Goal: Information Seeking & Learning: Learn about a topic

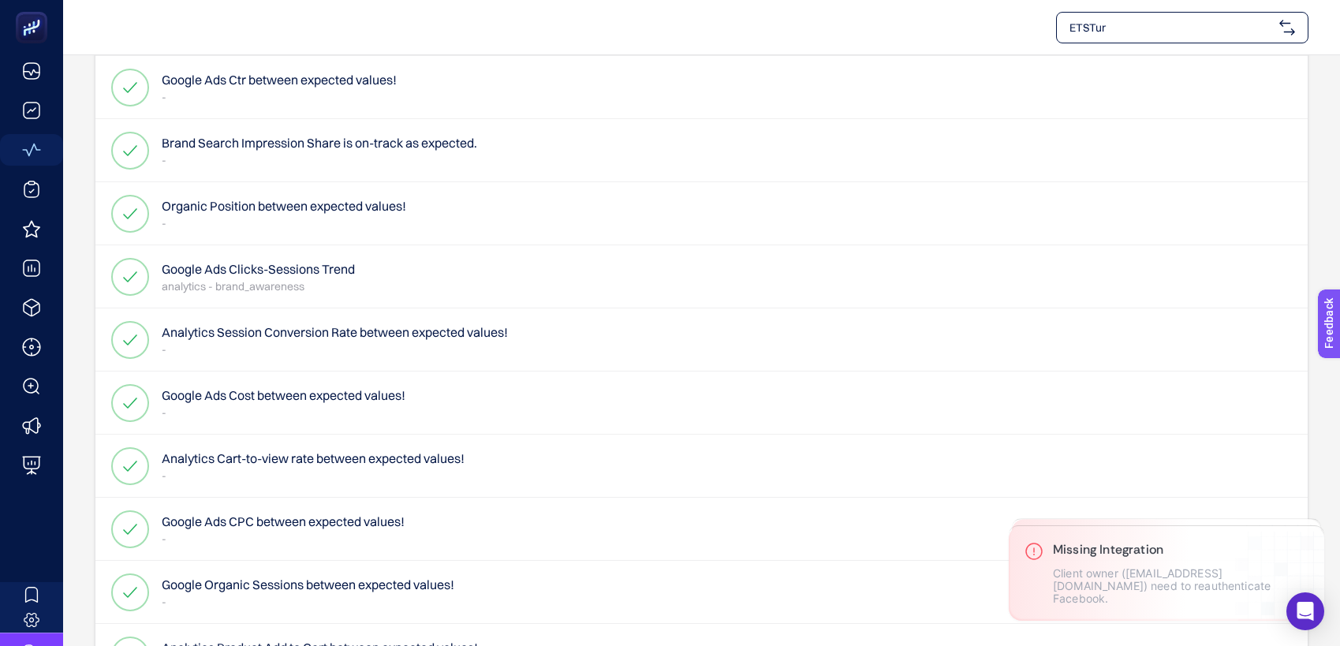
scroll to position [272, 0]
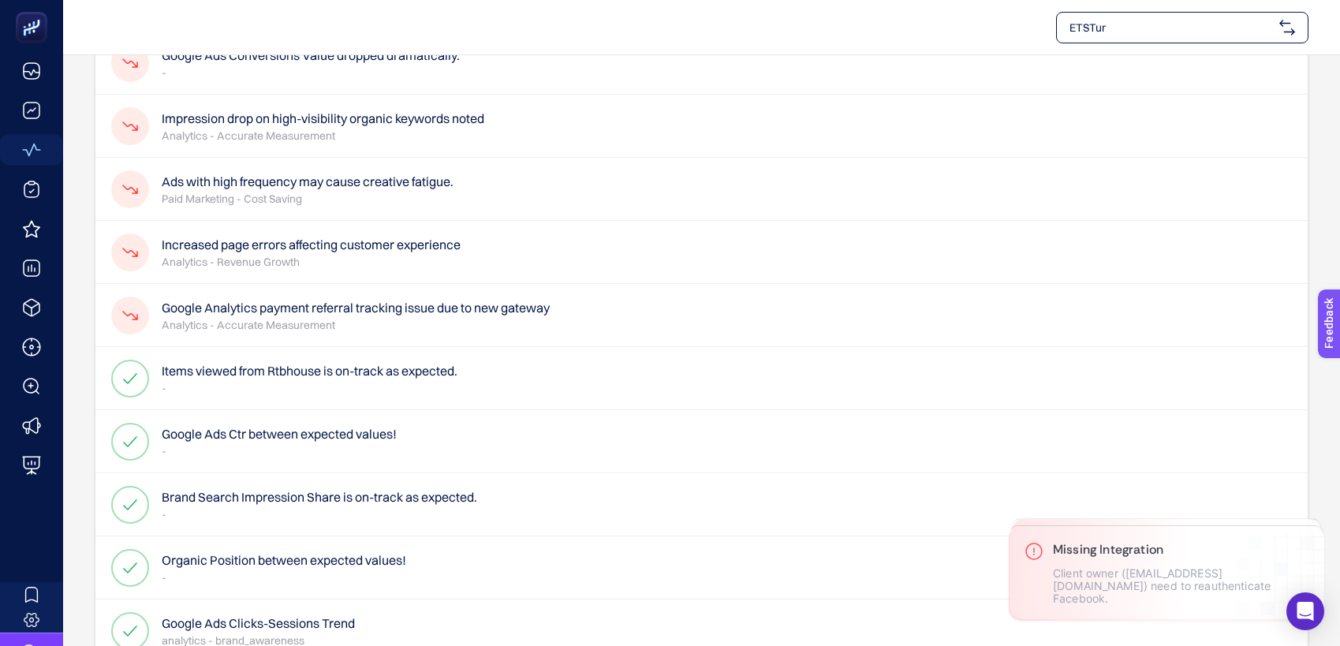
click at [1112, 28] on span "ETSTur" at bounding box center [1172, 28] width 204 height 16
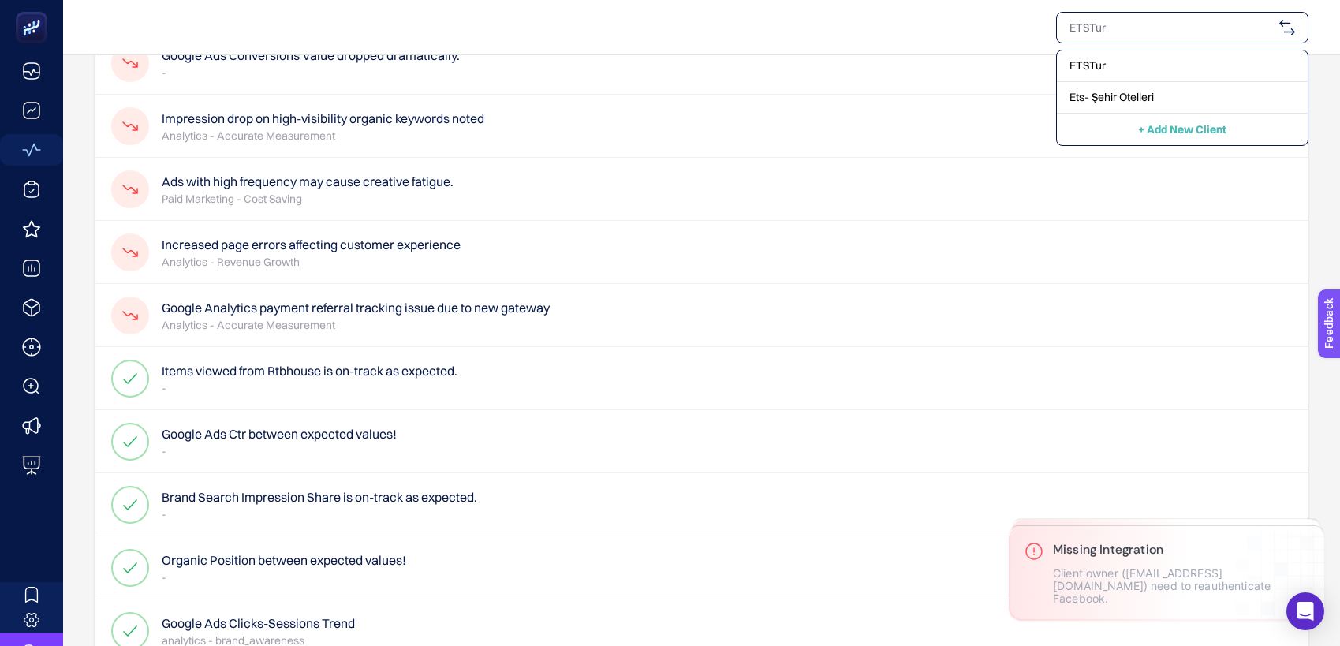
click at [1112, 95] on span "Ets- Şehir Otelleri" at bounding box center [1112, 97] width 84 height 16
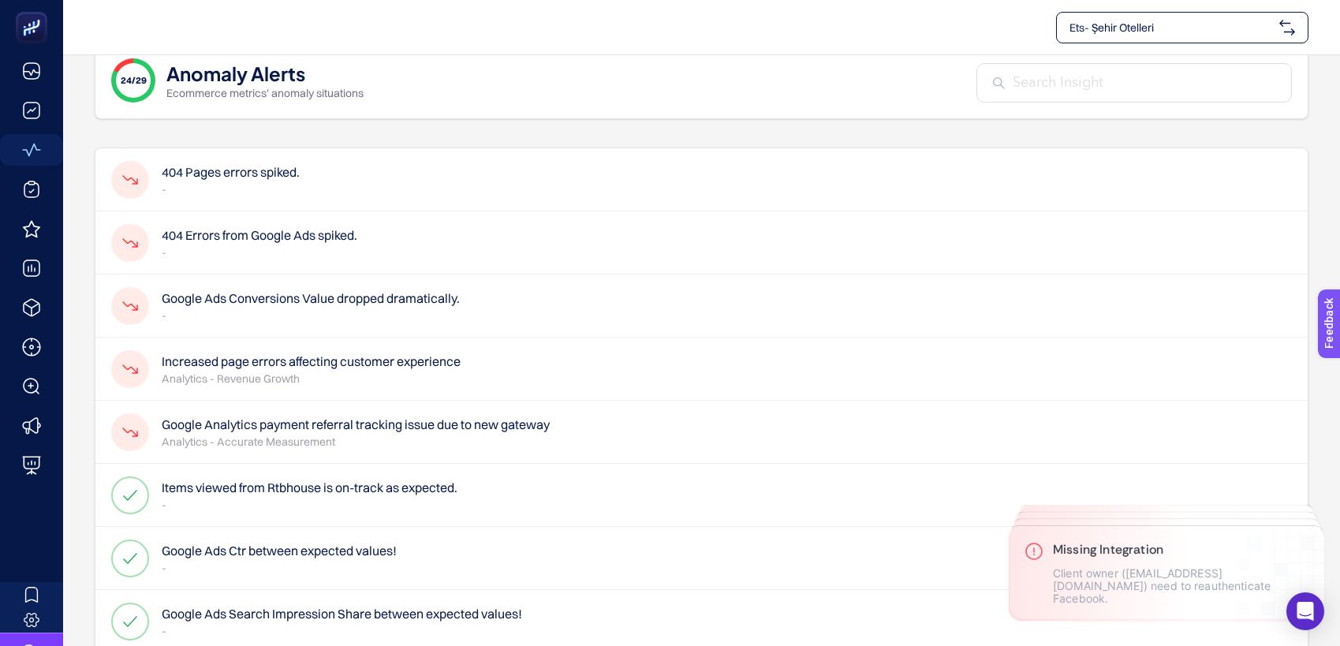
scroll to position [0, 0]
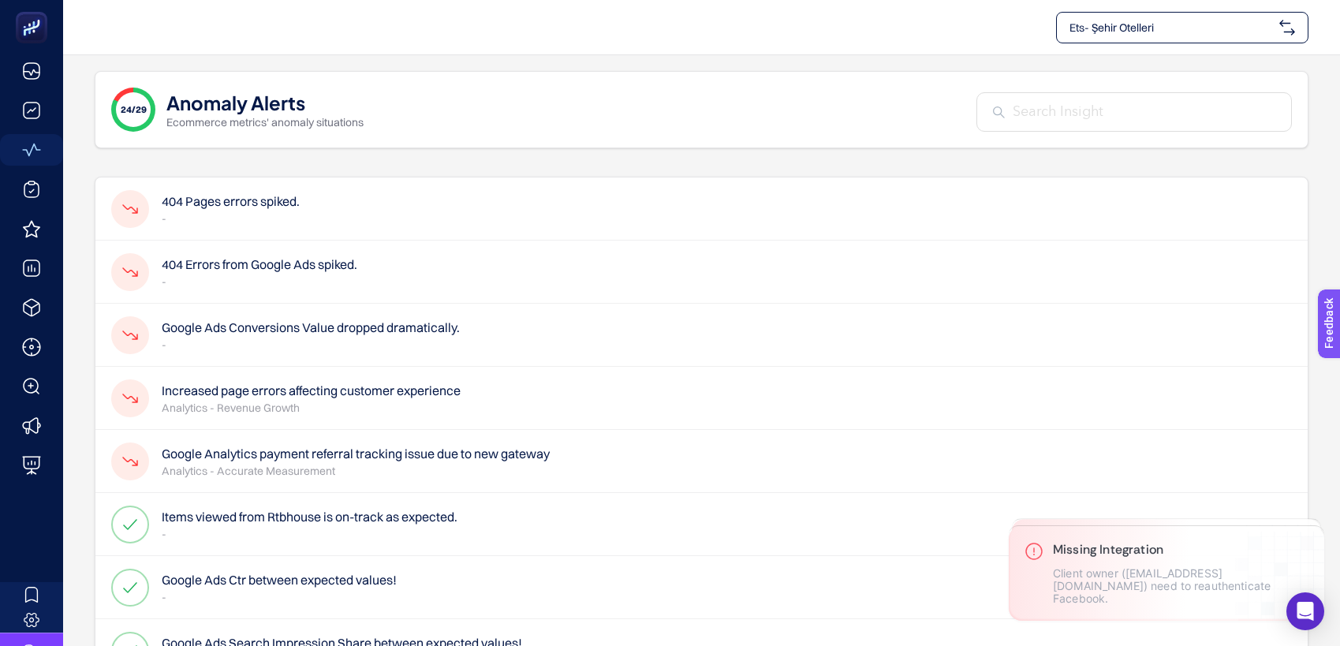
click at [254, 194] on h4 "404 Pages errors spiked." at bounding box center [231, 201] width 138 height 19
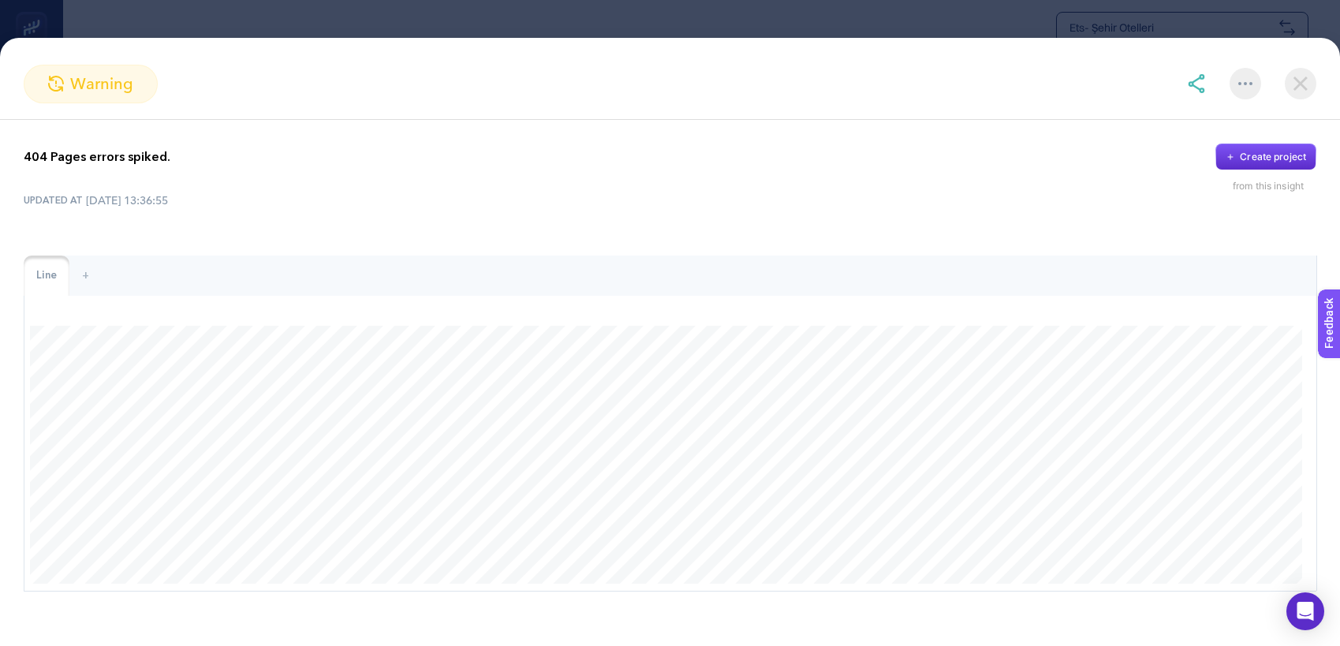
click at [1298, 95] on img at bounding box center [1301, 84] width 32 height 32
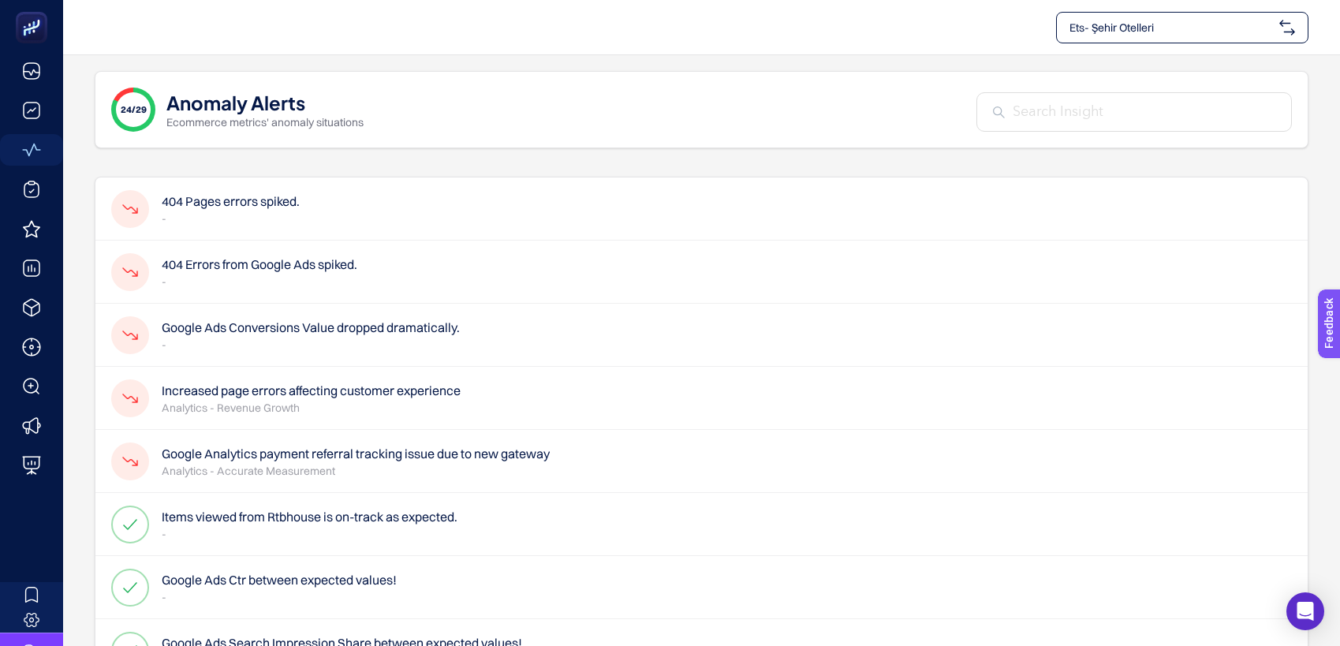
click at [136, 207] on icon at bounding box center [130, 208] width 16 height 9
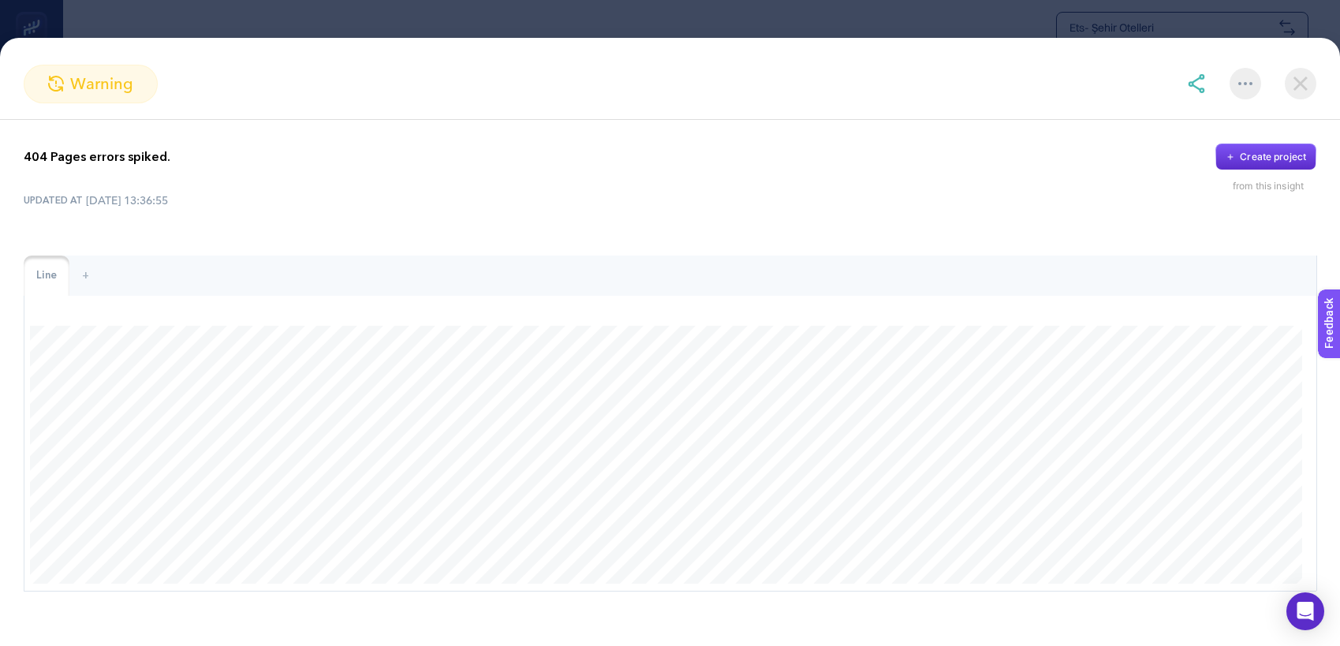
click at [1315, 90] on img at bounding box center [1301, 84] width 32 height 32
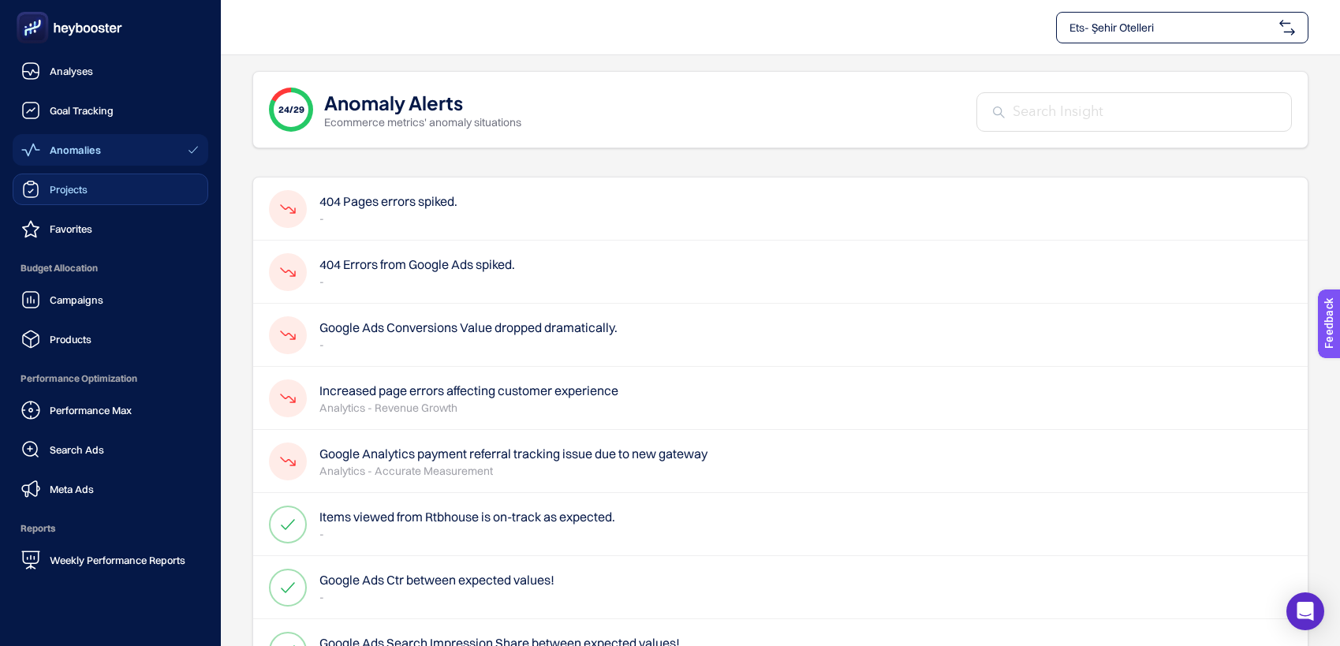
click at [99, 176] on link "Projects" at bounding box center [111, 190] width 196 height 32
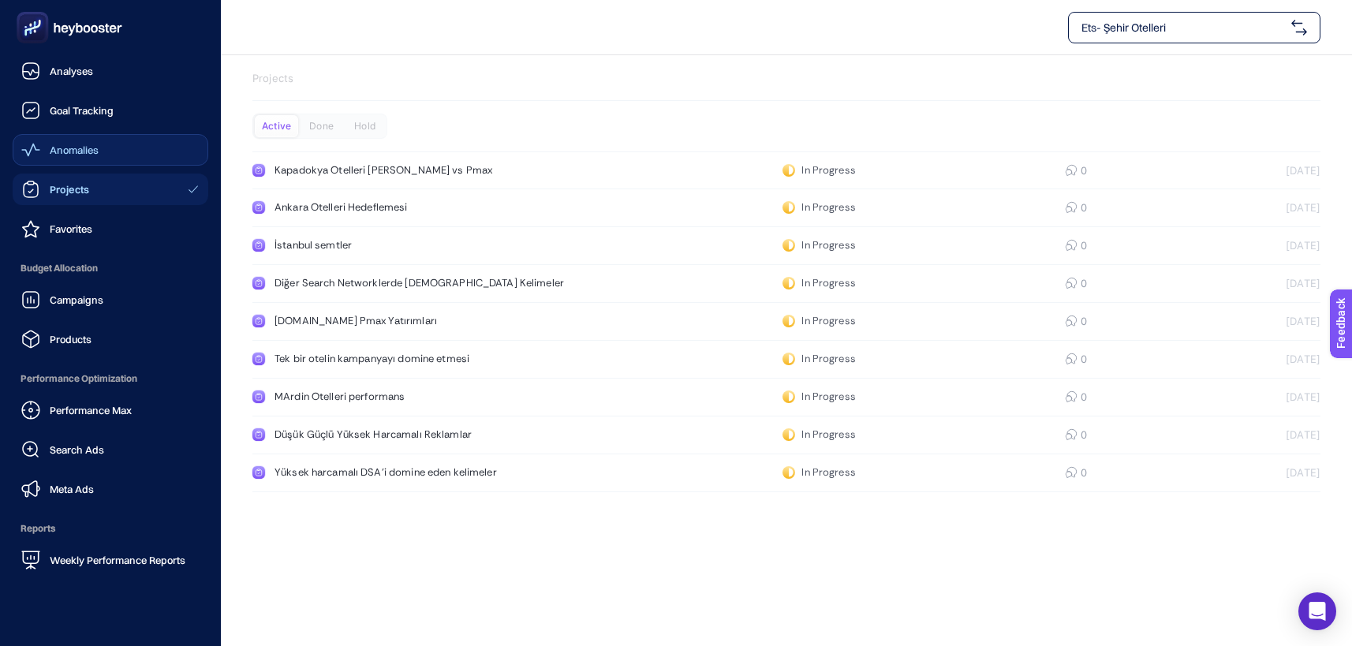
click at [93, 156] on div "Anomalies" at bounding box center [59, 149] width 77 height 19
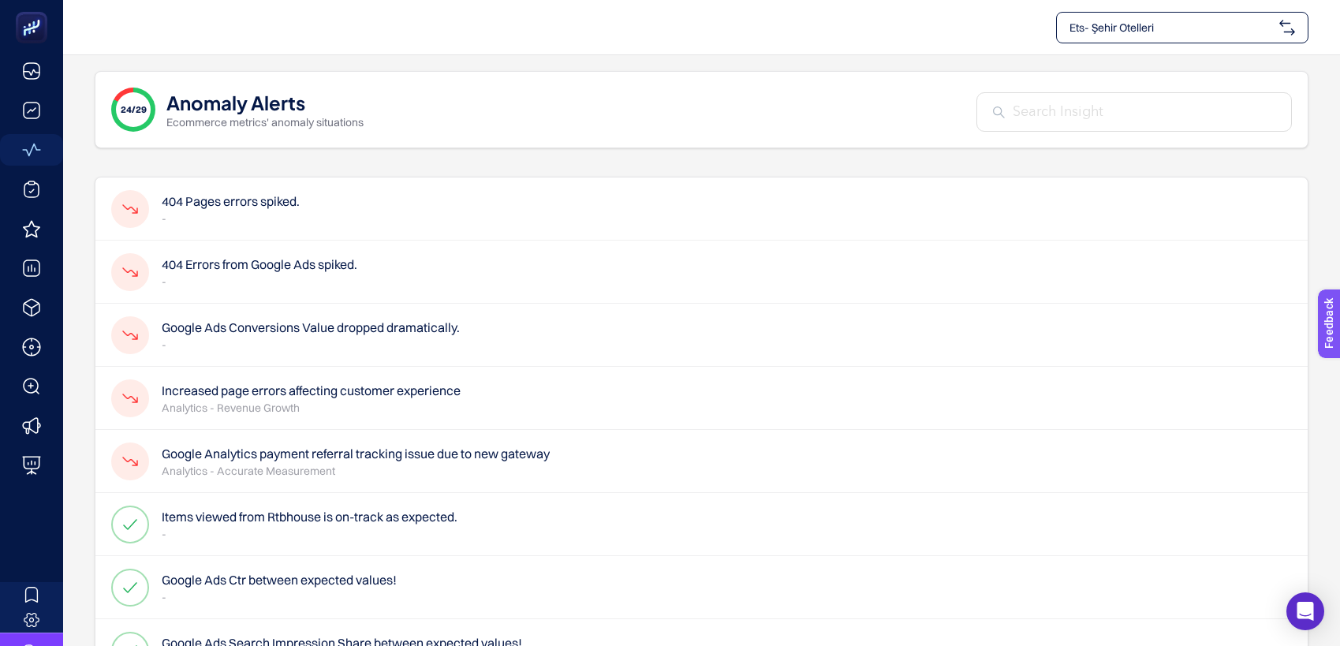
click at [245, 208] on h4 "404 Pages errors spiked." at bounding box center [231, 201] width 138 height 19
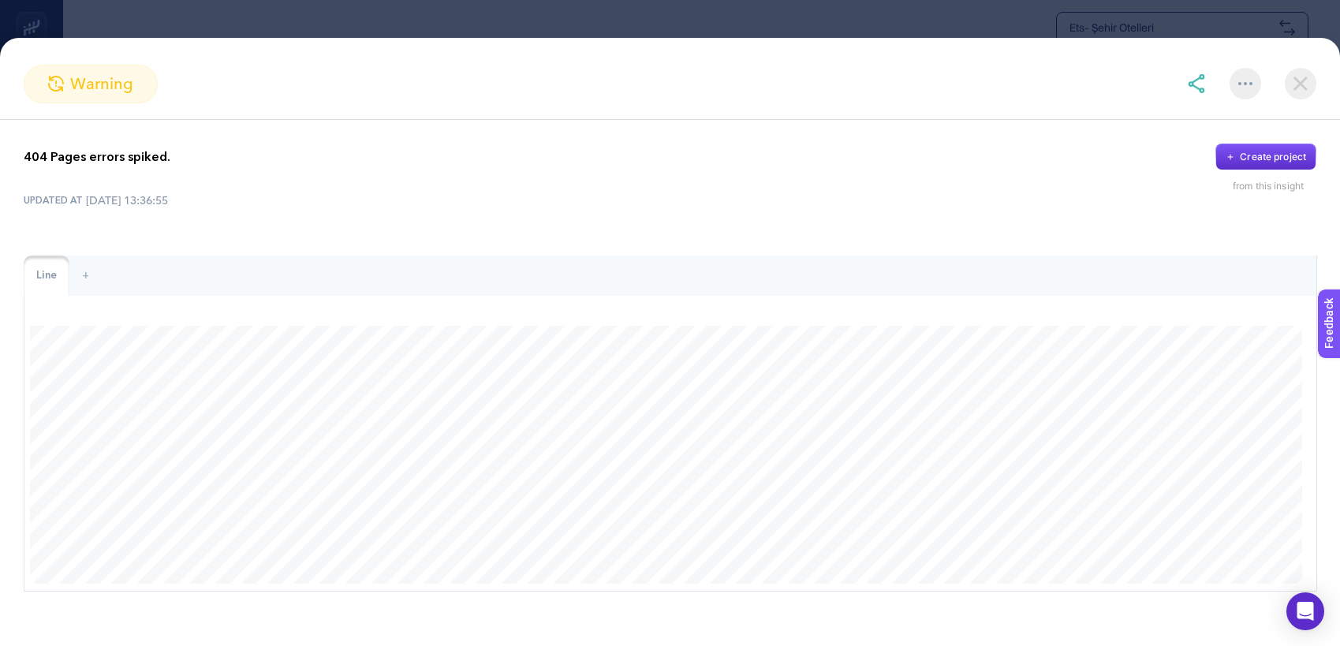
click at [1295, 84] on img at bounding box center [1301, 84] width 32 height 32
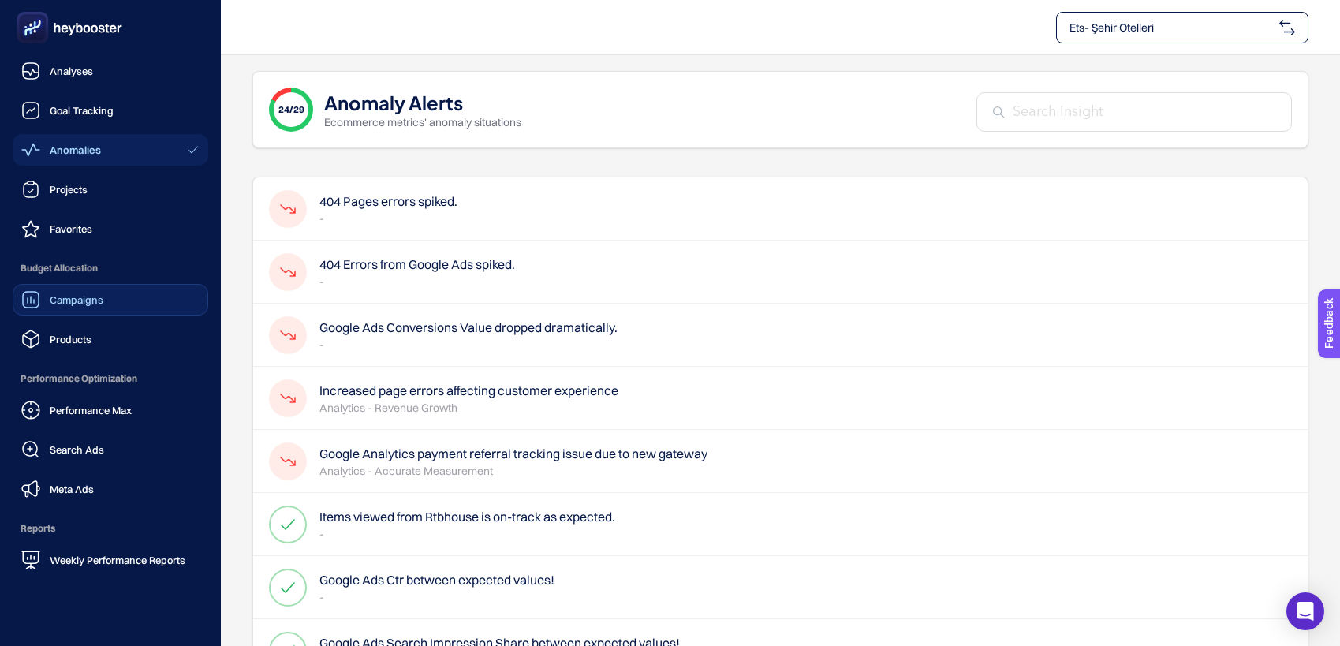
click at [88, 306] on div "Campaigns" at bounding box center [62, 299] width 82 height 19
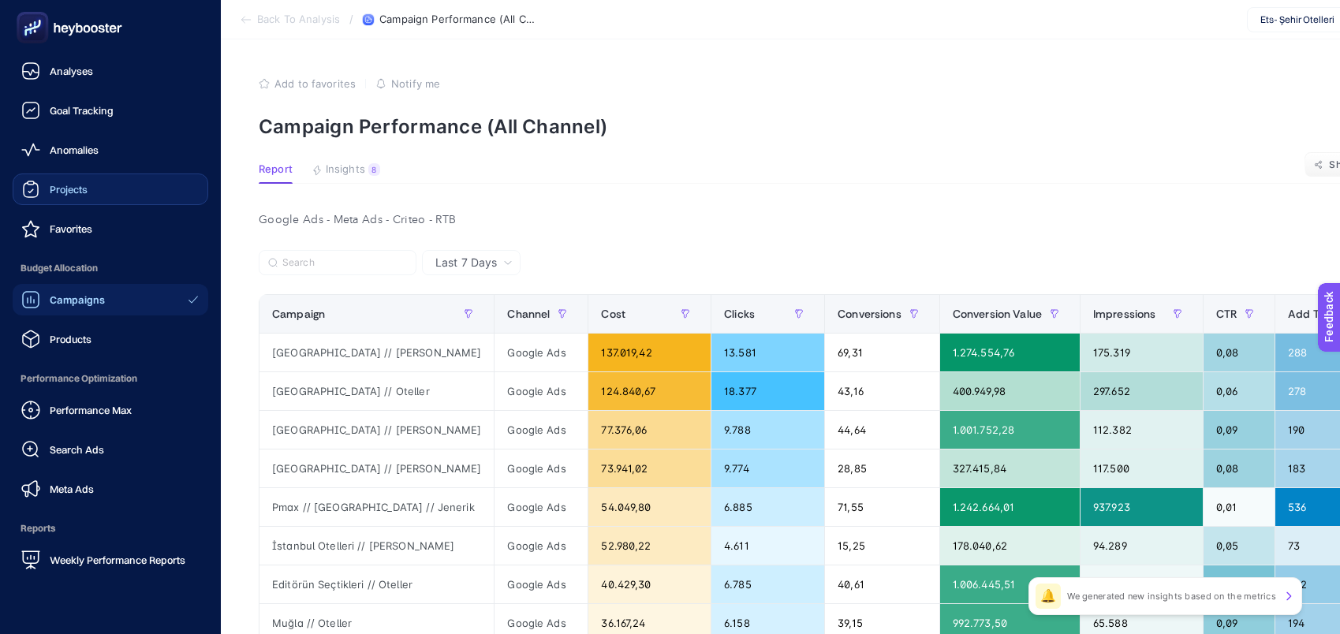
click at [73, 188] on span "Projects" at bounding box center [69, 189] width 38 height 13
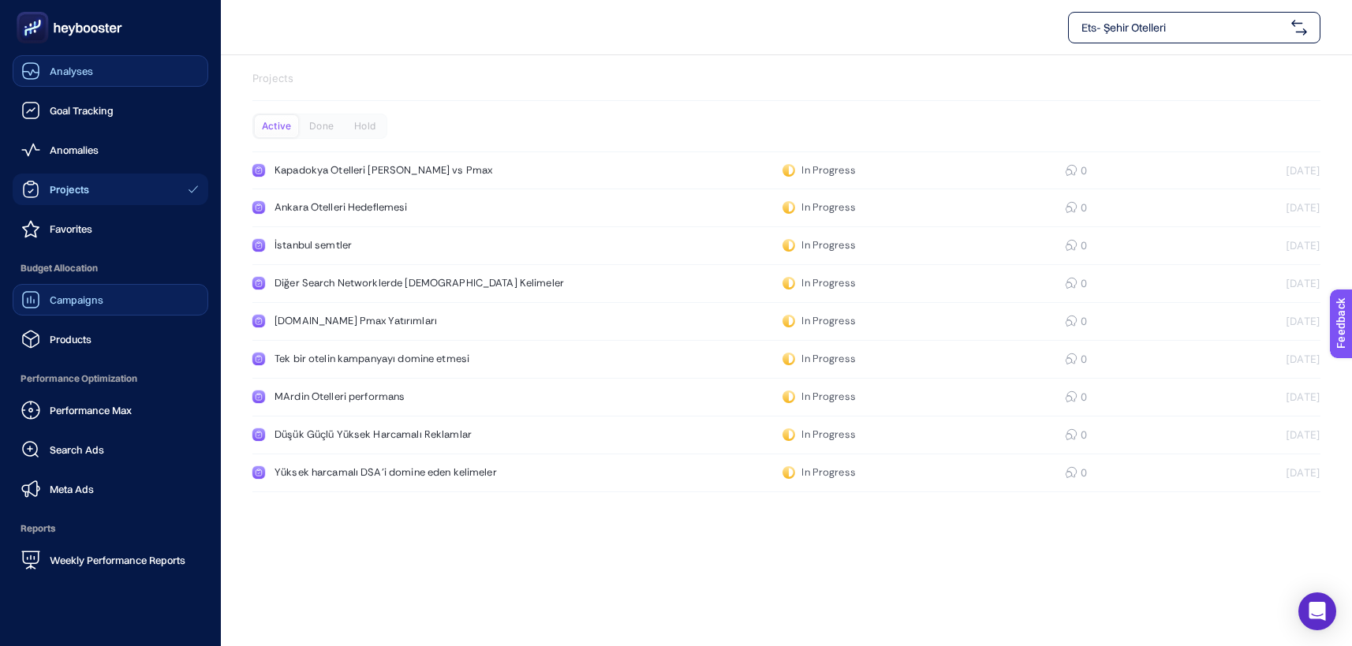
click at [42, 68] on div "Analyses" at bounding box center [57, 71] width 72 height 19
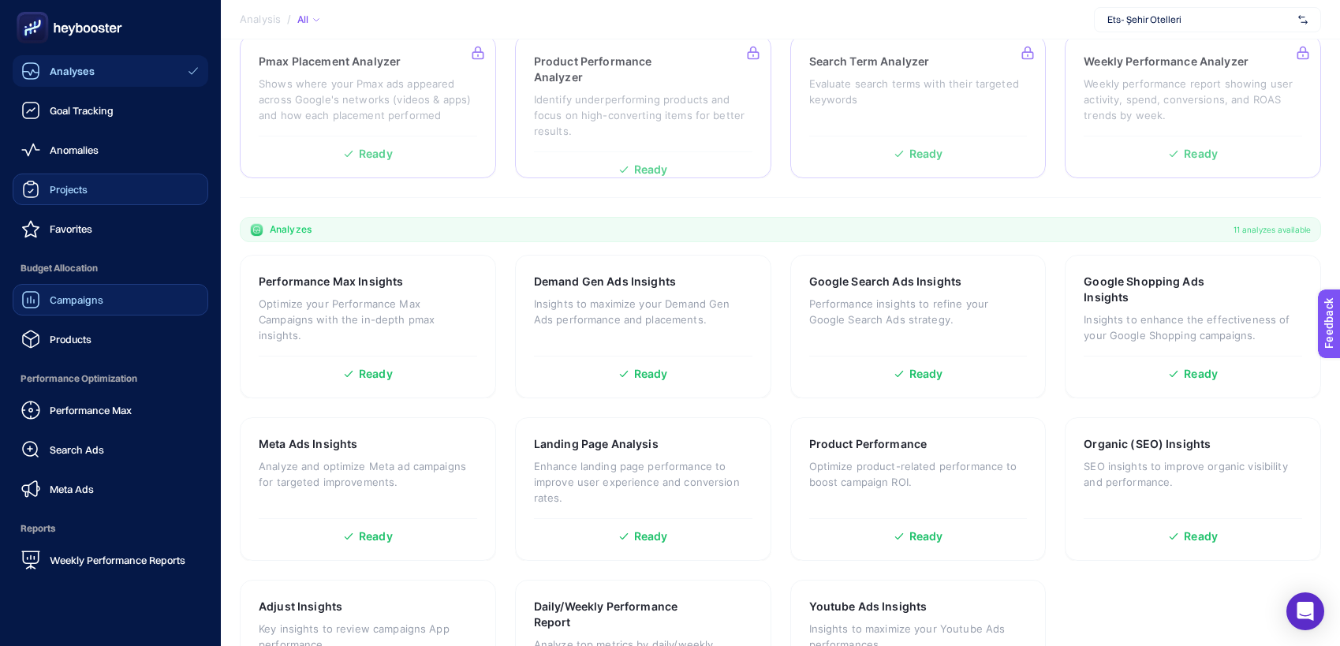
scroll to position [305, 0]
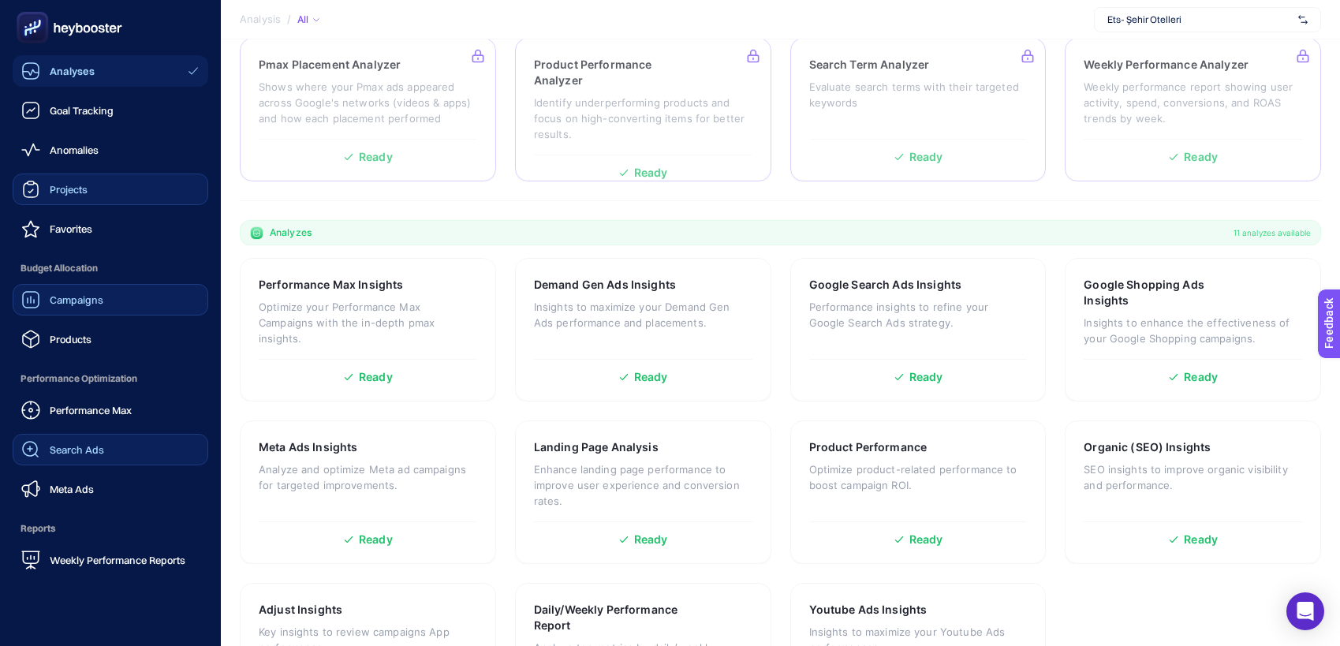
click at [129, 454] on link "Search Ads" at bounding box center [111, 450] width 196 height 32
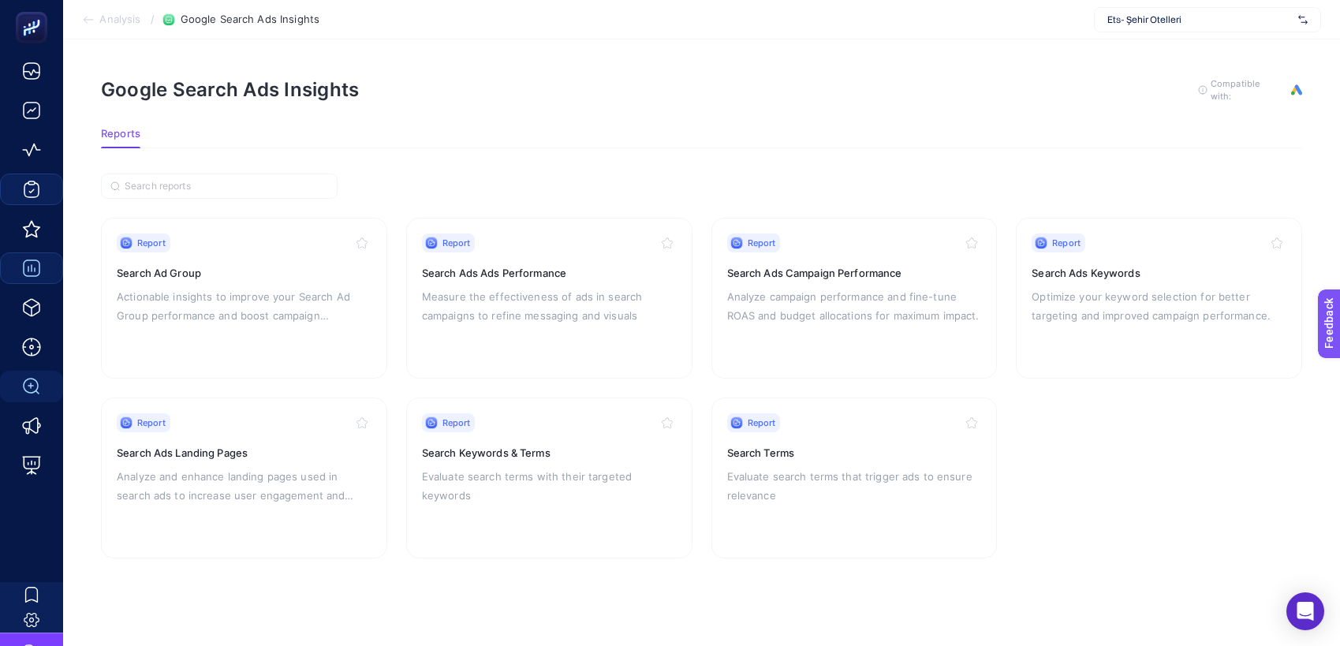
scroll to position [12, 0]
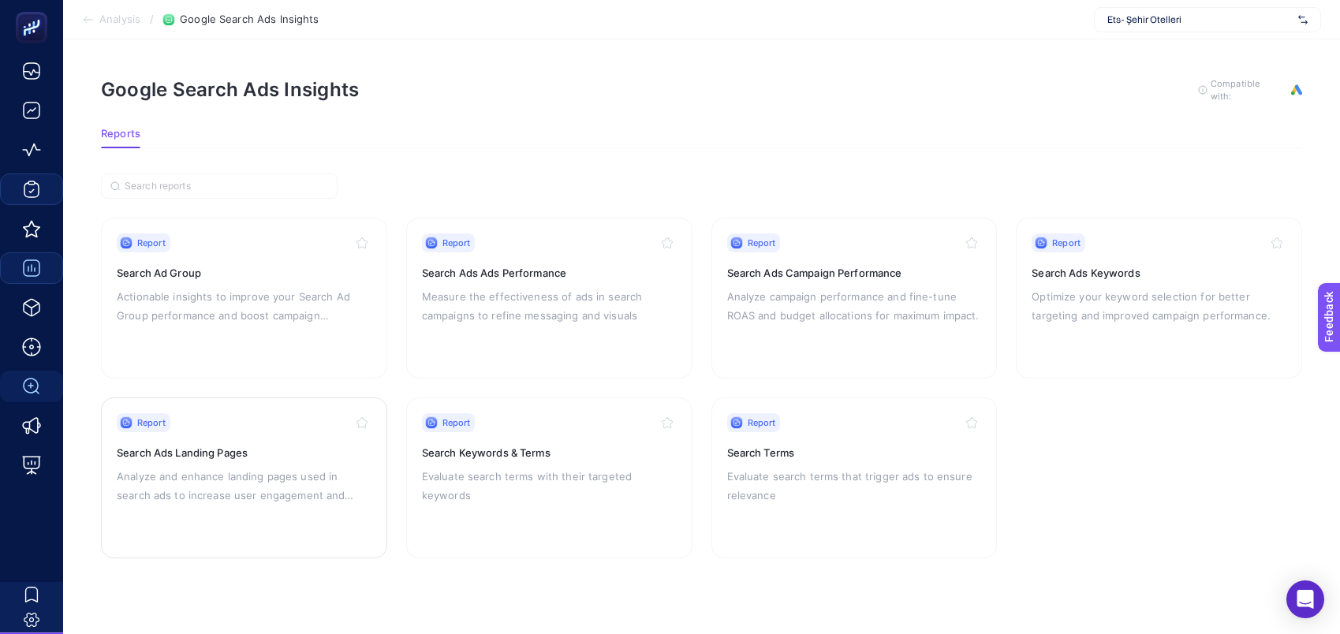
click at [276, 492] on div "Report Search Ads Landing Pages Analyze and enhance landing pages used in searc…" at bounding box center [244, 477] width 255 height 129
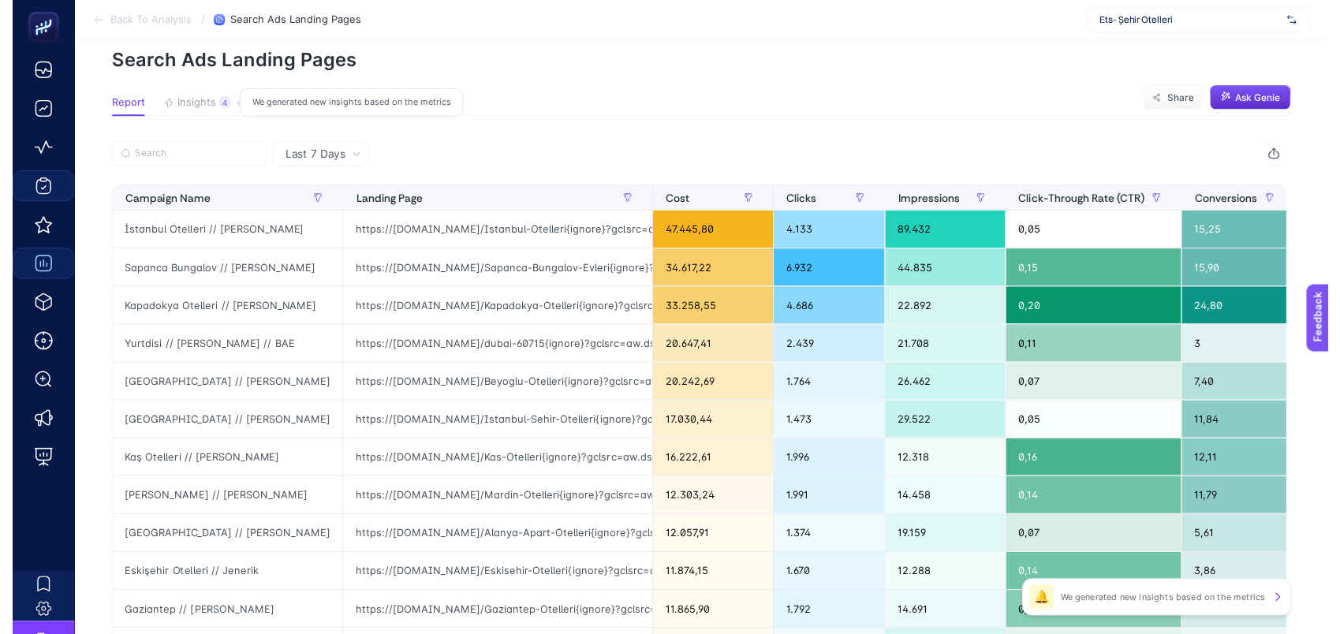
scroll to position [12, 0]
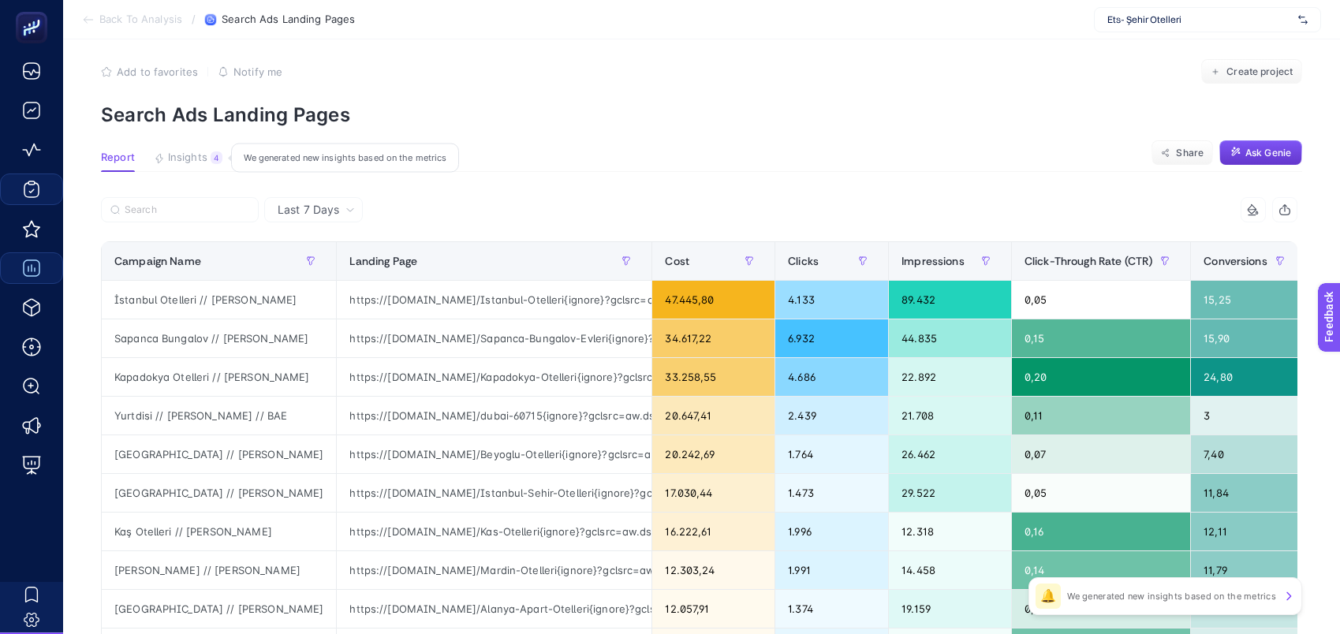
click at [1262, 147] on span "Ask Genie" at bounding box center [1269, 153] width 46 height 13
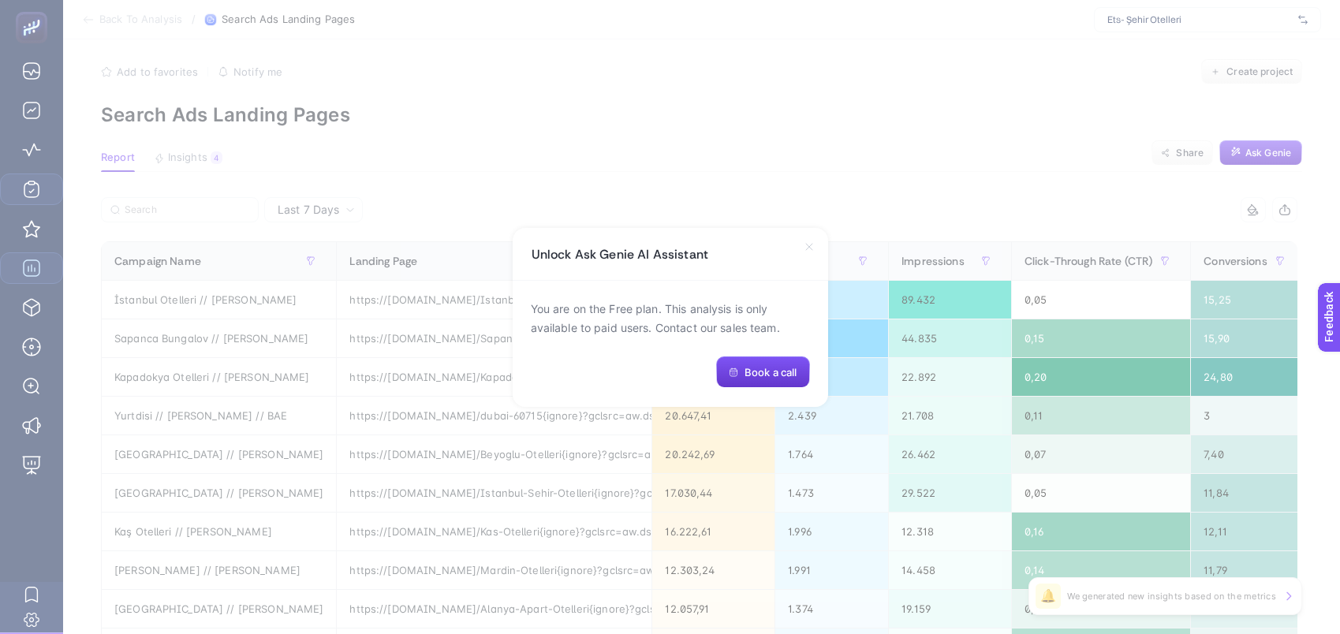
click at [794, 379] on span "Book a call" at bounding box center [771, 372] width 52 height 13
click at [816, 257] on div "Unlock Ask Genie AI Assistant" at bounding box center [671, 254] width 316 height 53
click at [812, 251] on icon at bounding box center [809, 247] width 13 height 13
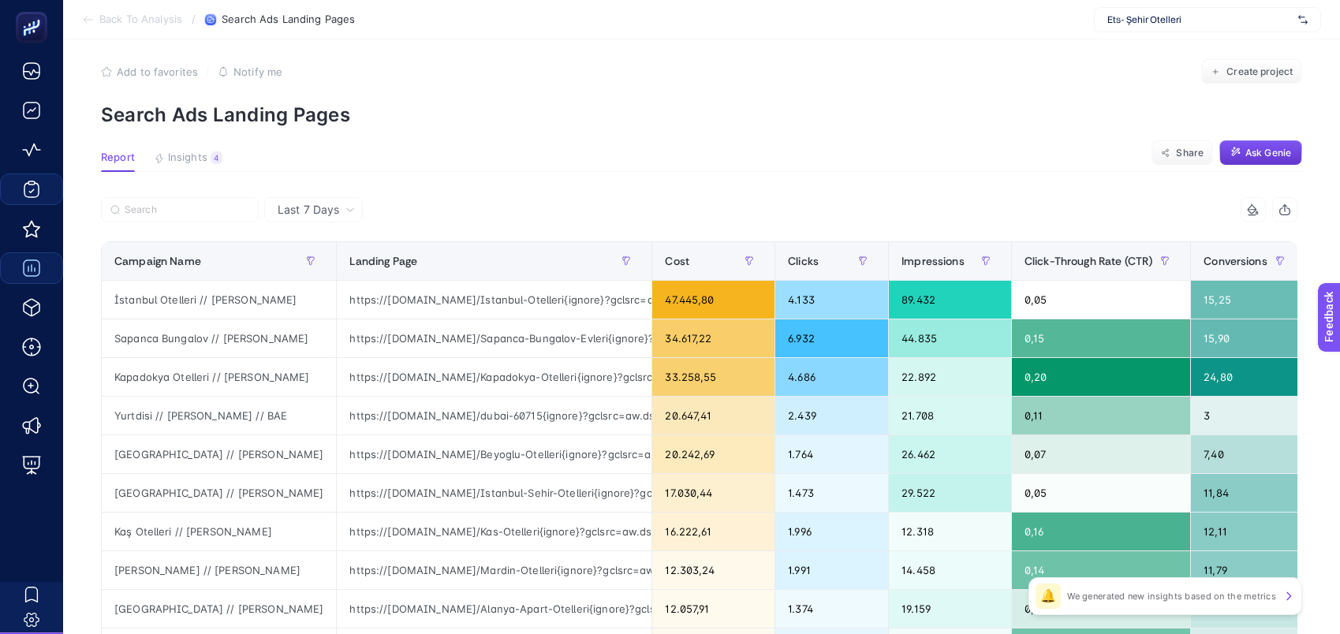
click at [1261, 163] on button "Ask Genie" at bounding box center [1261, 152] width 83 height 25
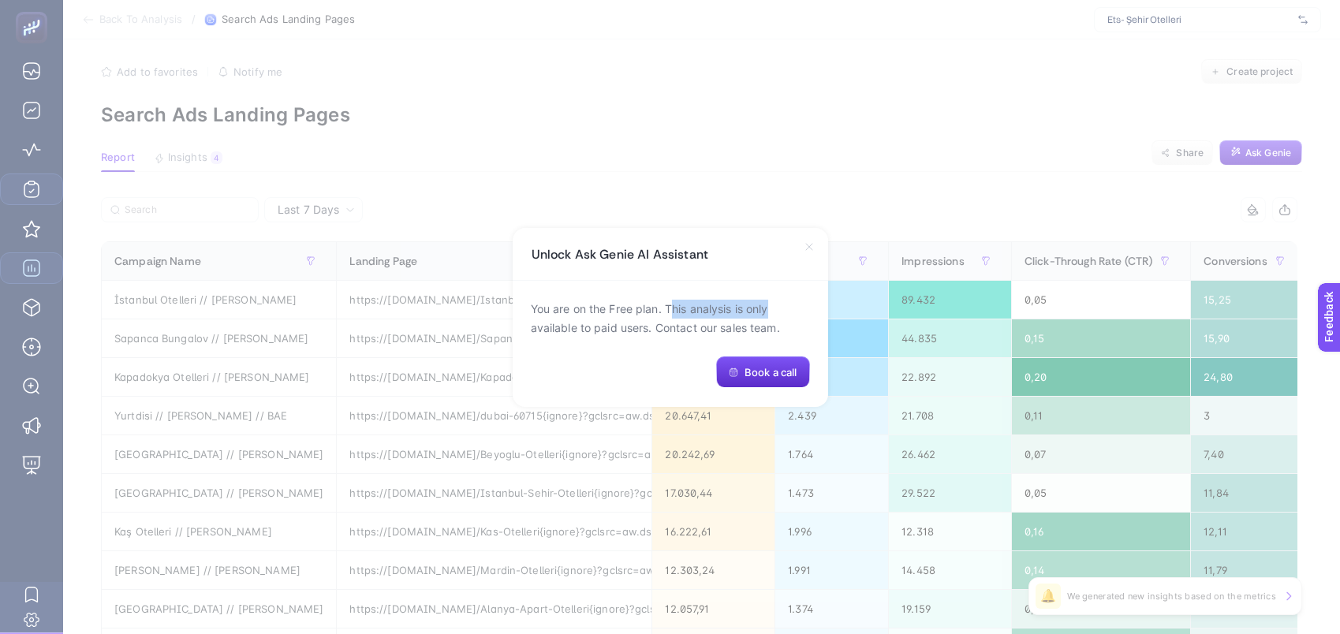
drag, startPoint x: 671, startPoint y: 313, endPoint x: 847, endPoint y: 308, distance: 176.0
click at [847, 308] on section "Unlock Ask Genie AI Assistant You are on the Free plan. This analysis is only a…" at bounding box center [670, 317] width 1340 height 634
click at [588, 340] on div "You are on the Free plan. This analysis is only available to paid users. Contac…" at bounding box center [671, 344] width 316 height 126
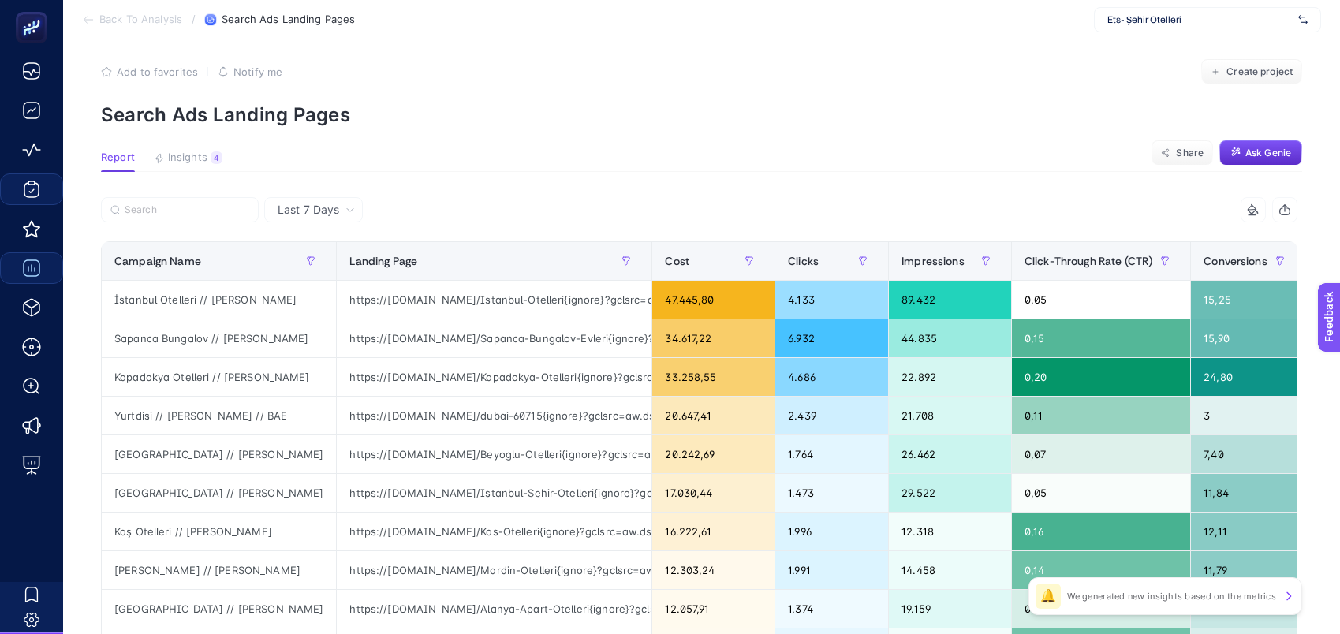
click at [1157, 31] on div "Ets- Şehir Otelleri" at bounding box center [1207, 19] width 227 height 25
click at [799, 98] on section "Add to favorites false Notify me Create project Search Ads Landing Pages" at bounding box center [702, 92] width 1202 height 67
click at [1291, 150] on span "Ask Genie" at bounding box center [1269, 153] width 46 height 13
